Goal: Information Seeking & Learning: Check status

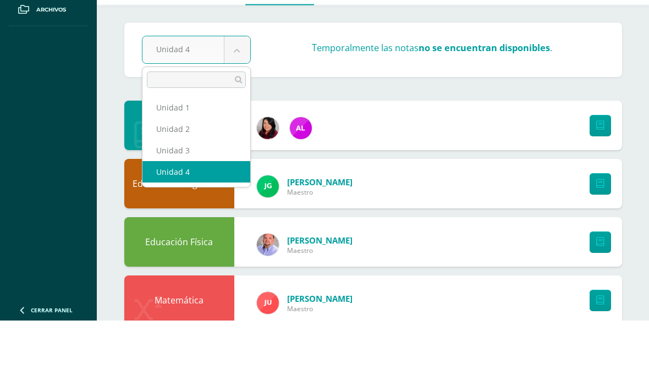
select select "Unidad 1"
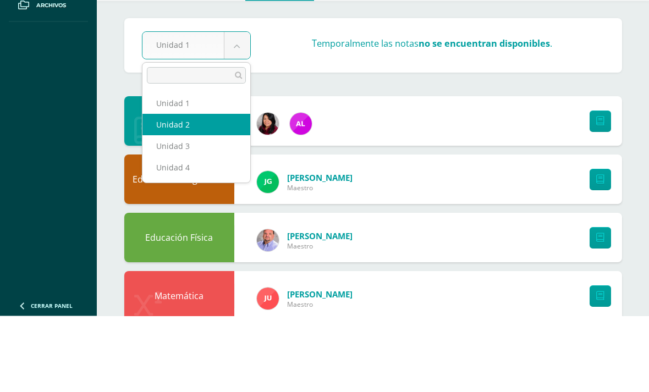
select select "Unidad 2"
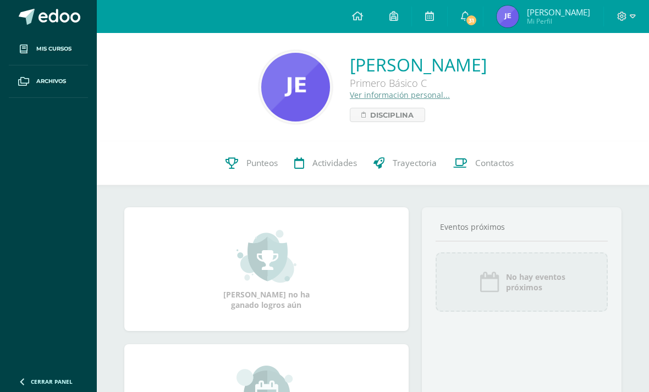
click at [249, 162] on span "Punteos" at bounding box center [261, 163] width 31 height 12
click at [418, 165] on span "Trayectoria" at bounding box center [415, 163] width 44 height 12
click at [413, 178] on link "Trayectoria" at bounding box center [405, 163] width 80 height 44
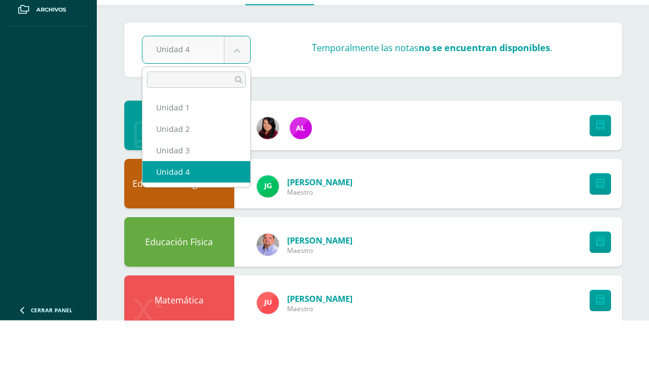
scroll to position [72, 0]
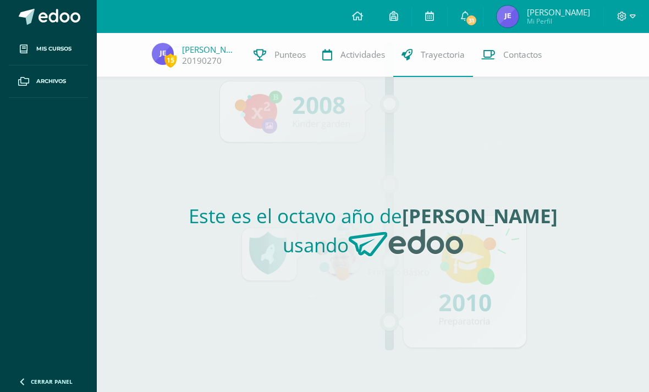
click at [366, 67] on link "Actividades" at bounding box center [353, 55] width 79 height 44
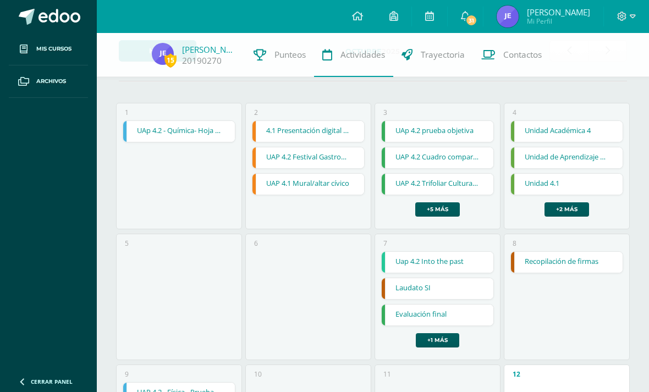
scroll to position [42, 0]
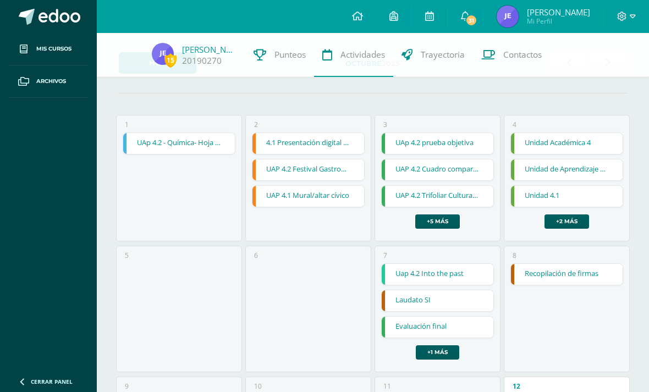
click at [526, 53] on span "Contactos" at bounding box center [522, 55] width 39 height 12
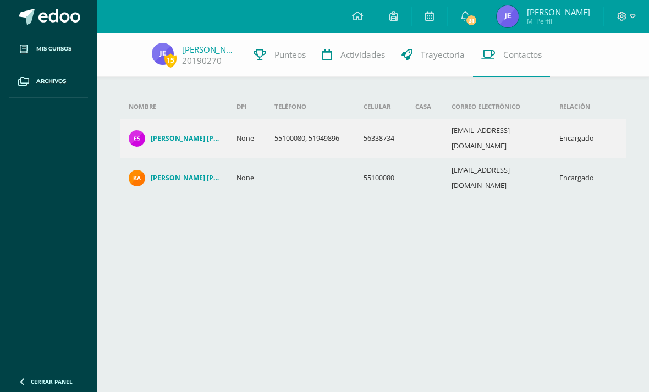
click at [569, 239] on html "Mis cursos Archivos Cerrar panel Ciencias Naturales Primero Básico "C" Ciencias…" at bounding box center [324, 119] width 649 height 239
